Goal: Information Seeking & Learning: Learn about a topic

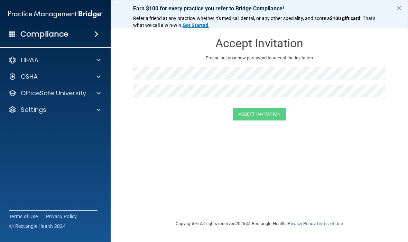
click at [95, 73] on div at bounding box center [97, 77] width 17 height 8
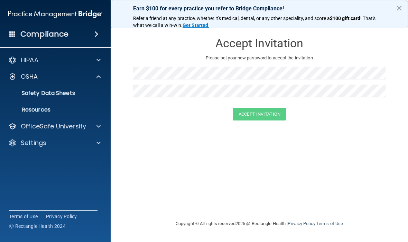
click at [101, 125] on div at bounding box center [97, 126] width 17 height 8
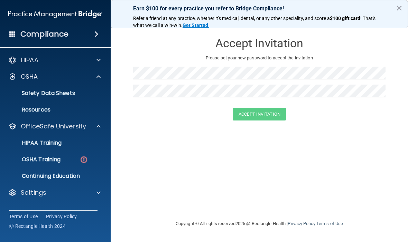
click at [64, 157] on div "OSHA Training" at bounding box center [51, 159] width 94 height 7
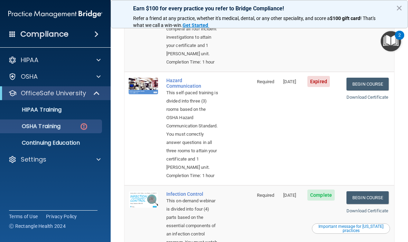
scroll to position [143, 0]
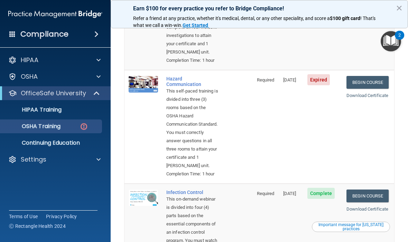
click at [371, 89] on link "Begin Course" at bounding box center [367, 82] width 42 height 13
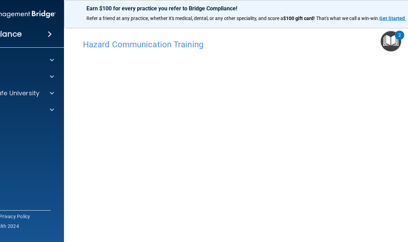
click at [387, 44] on img "Open Resource Center, 2 new notifications" at bounding box center [391, 41] width 20 height 20
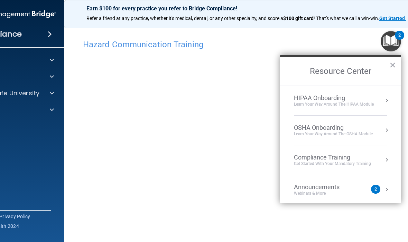
click at [353, 36] on div "Hazard Communication Training" at bounding box center [259, 44] width 363 height 17
click at [392, 66] on button "×" at bounding box center [392, 64] width 7 height 11
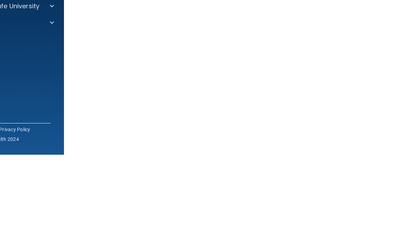
scroll to position [50, 0]
